Goal: Task Accomplishment & Management: Use online tool/utility

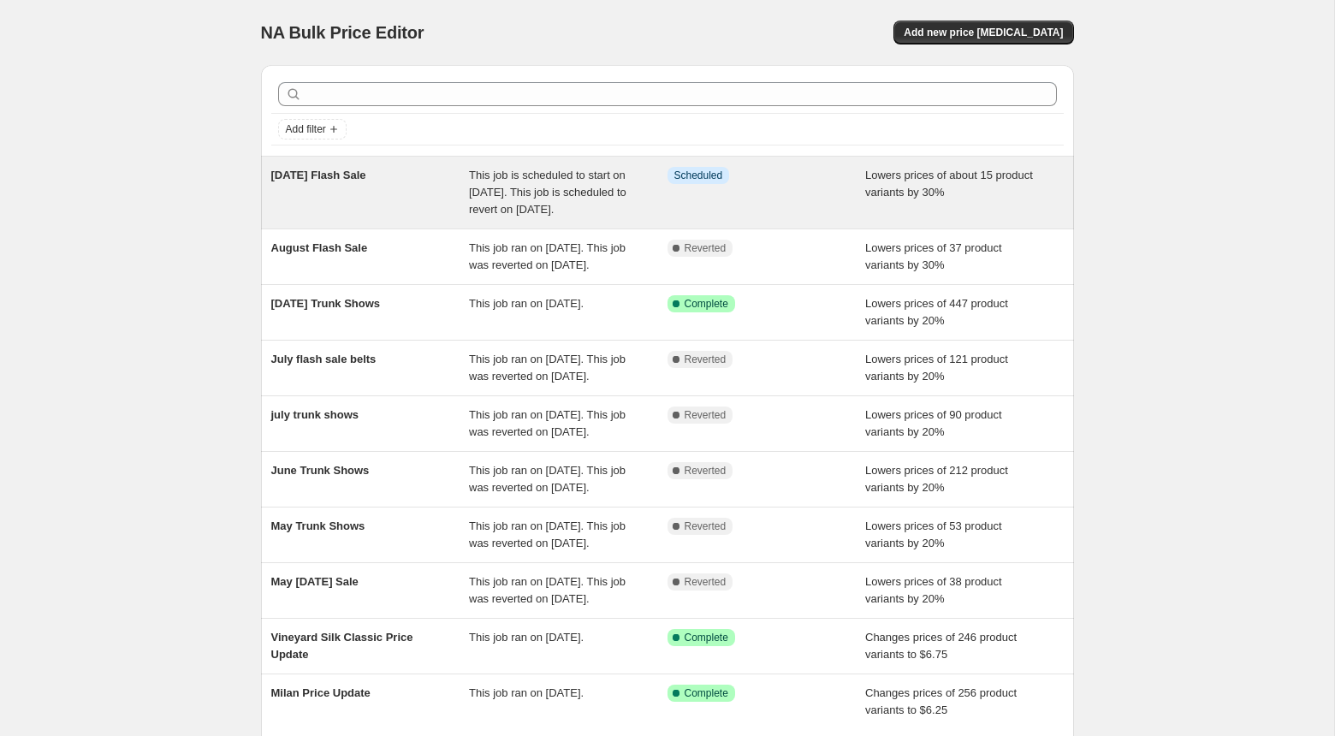
click at [476, 192] on span "This job is scheduled to start on [DATE]. This job is scheduled to revert on [D…" at bounding box center [547, 192] width 157 height 47
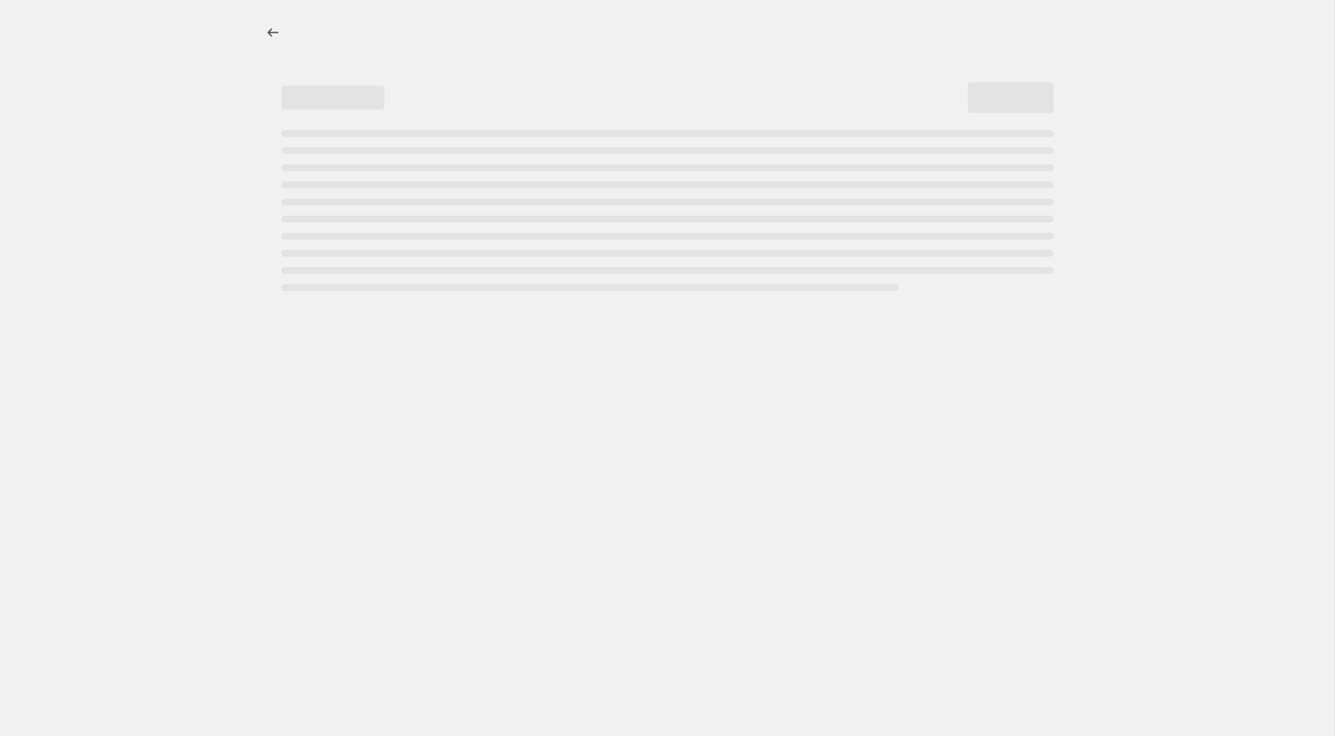
select select "percentage"
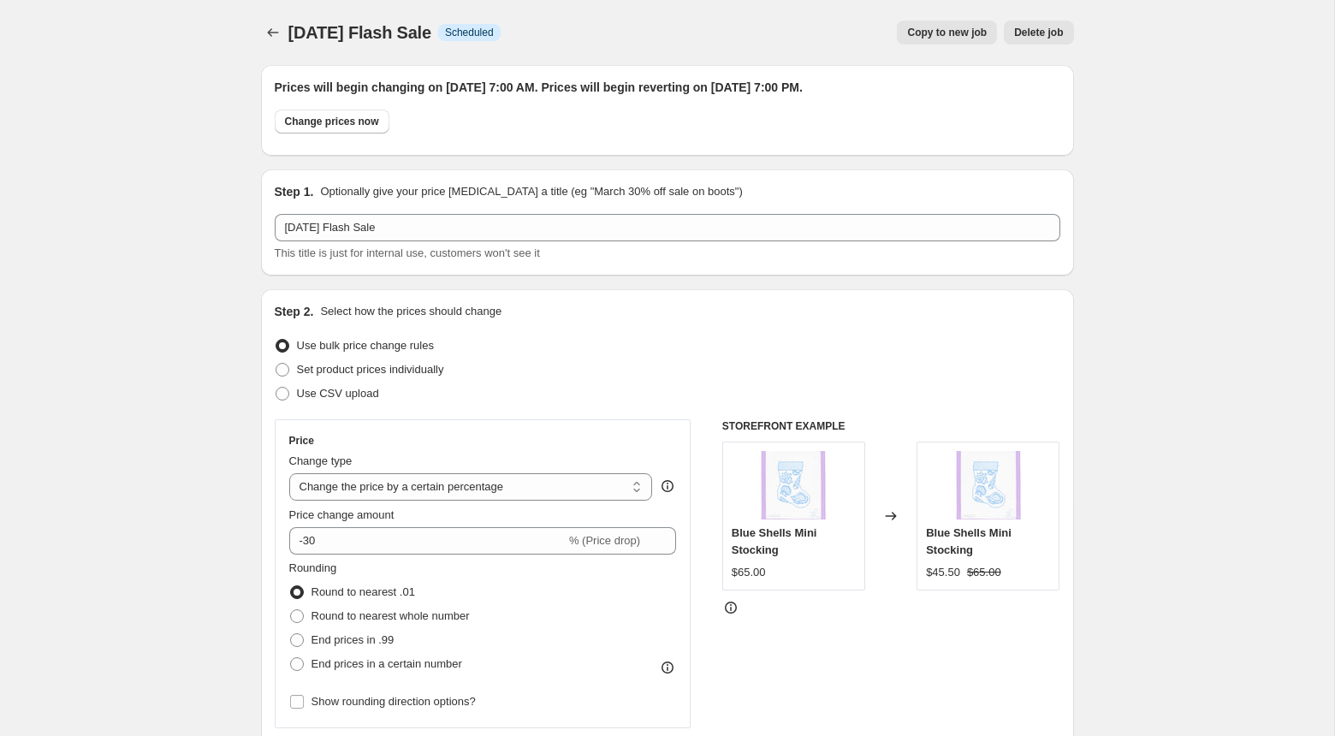
select select "tag"
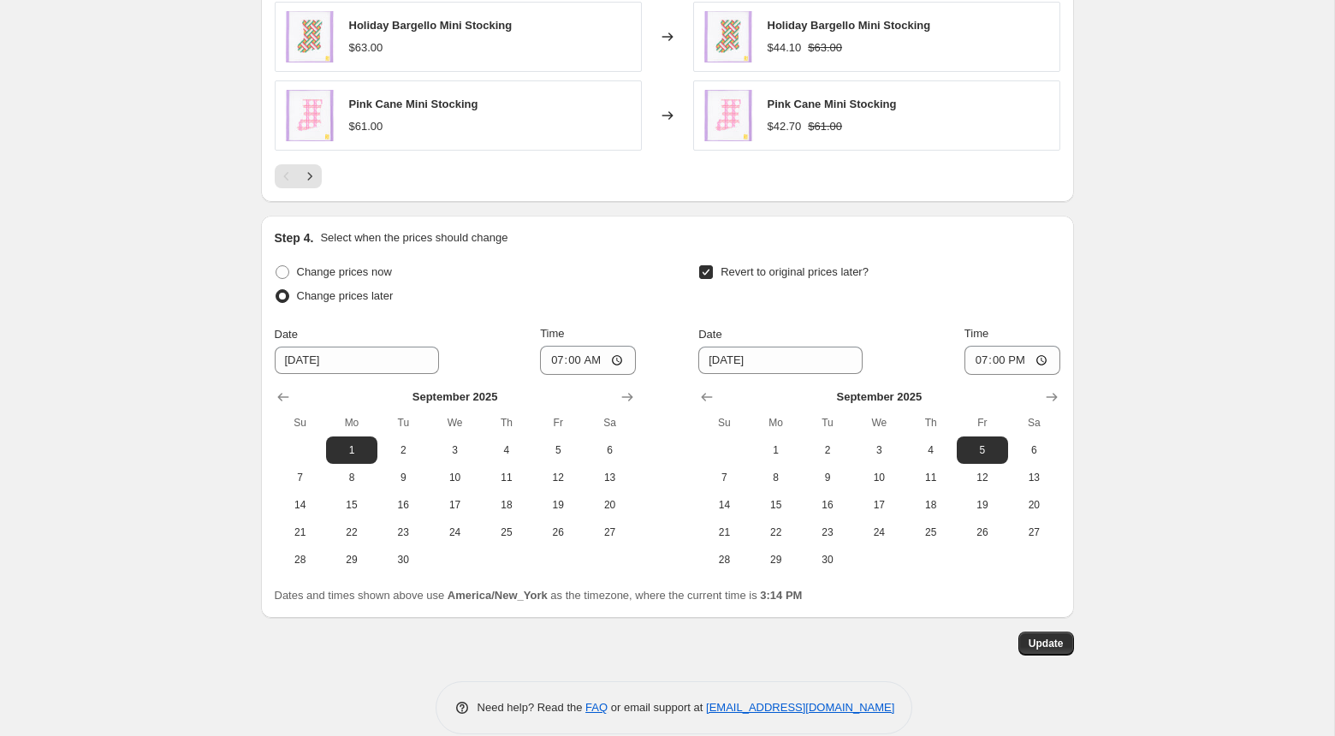
scroll to position [1557, 0]
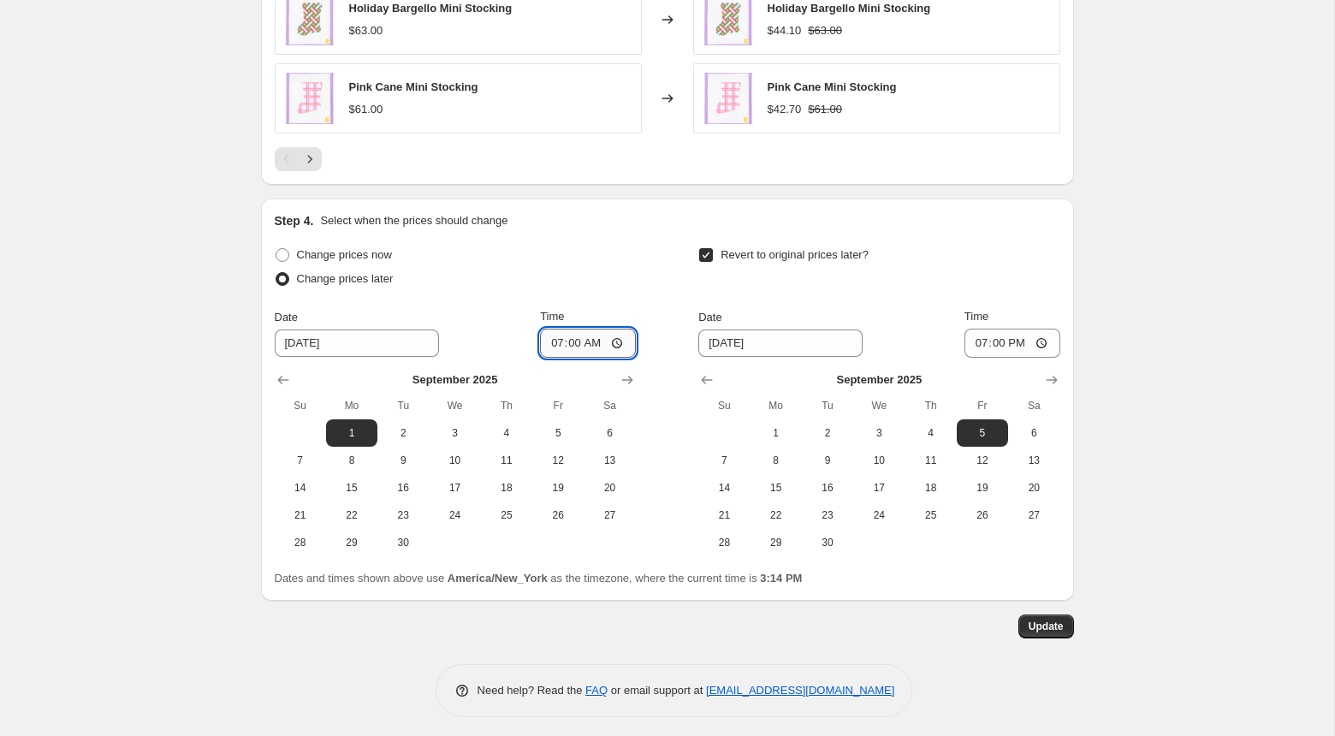
click at [549, 339] on input "07:00" at bounding box center [588, 343] width 96 height 29
type input "00:01"
click at [1038, 614] on button "Update" at bounding box center [1046, 626] width 56 height 24
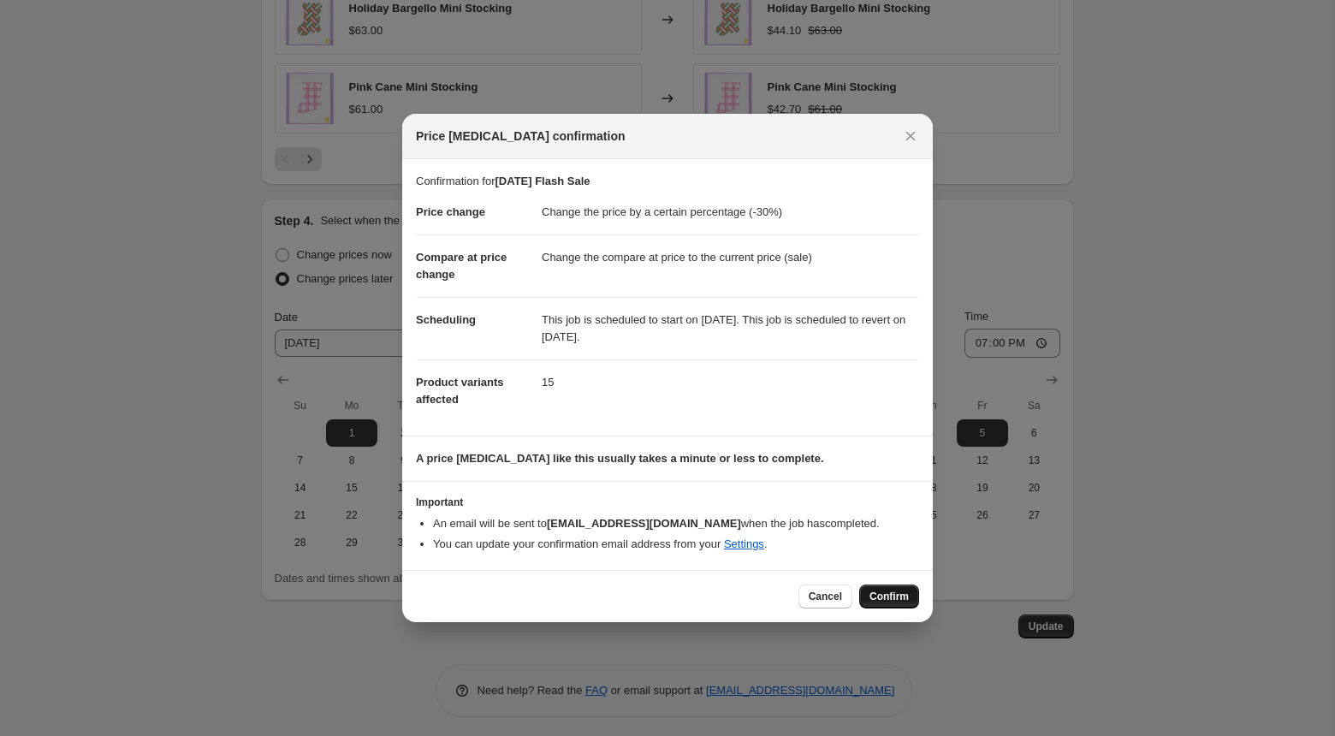
click at [893, 589] on span "Confirm" at bounding box center [888, 596] width 39 height 14
